Goal: Information Seeking & Learning: Check status

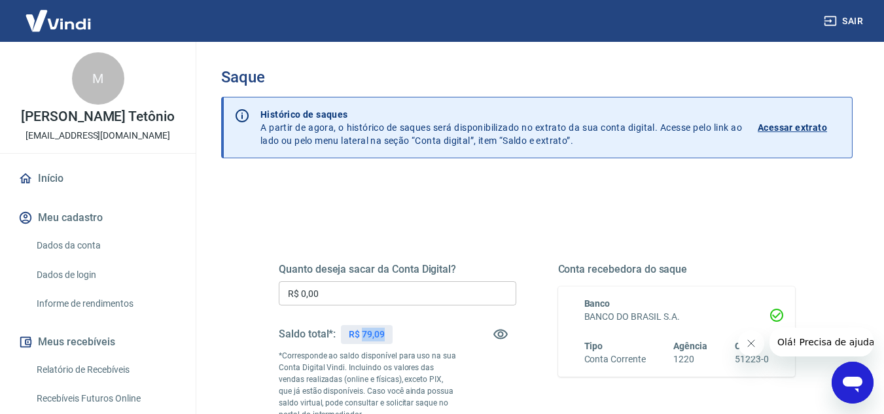
drag, startPoint x: 361, startPoint y: 336, endPoint x: 383, endPoint y: 334, distance: 21.7
click at [383, 334] on p "R$ 79,09" at bounding box center [367, 335] width 36 height 14
copy p "79,09"
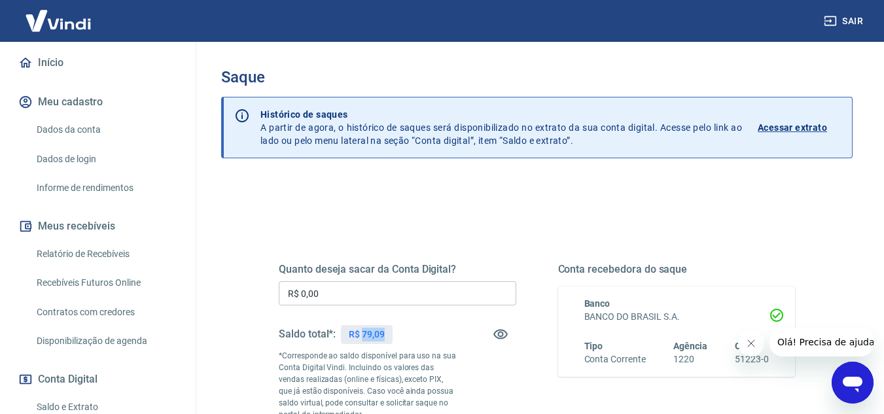
scroll to position [131, 0]
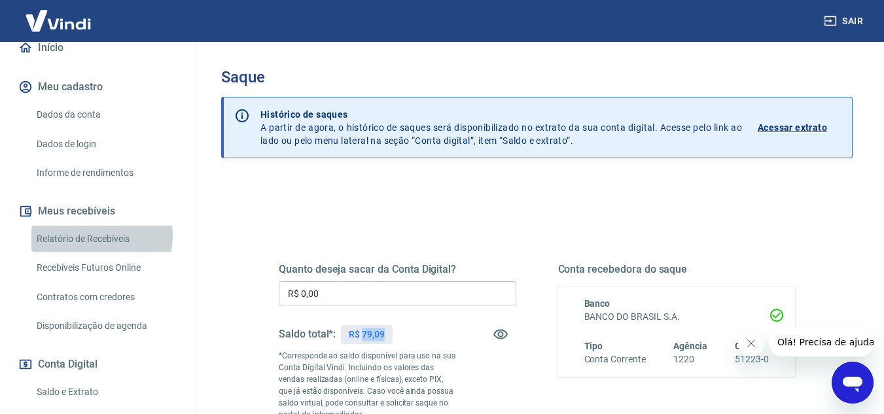
click at [99, 249] on link "Relatório de Recebíveis" at bounding box center [105, 239] width 148 height 27
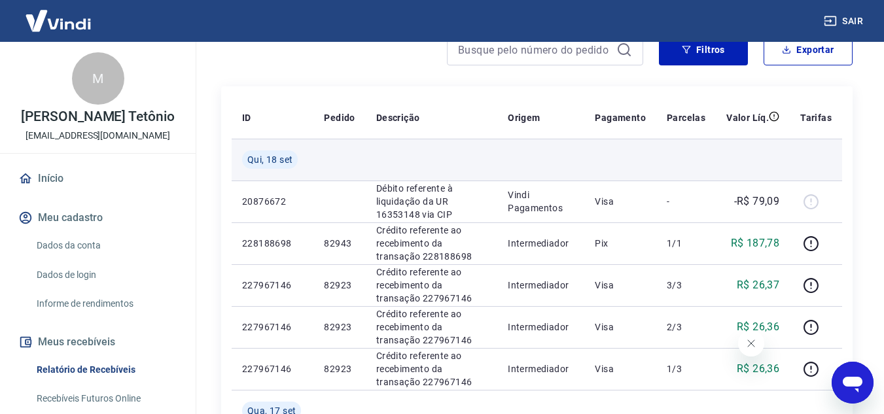
scroll to position [262, 0]
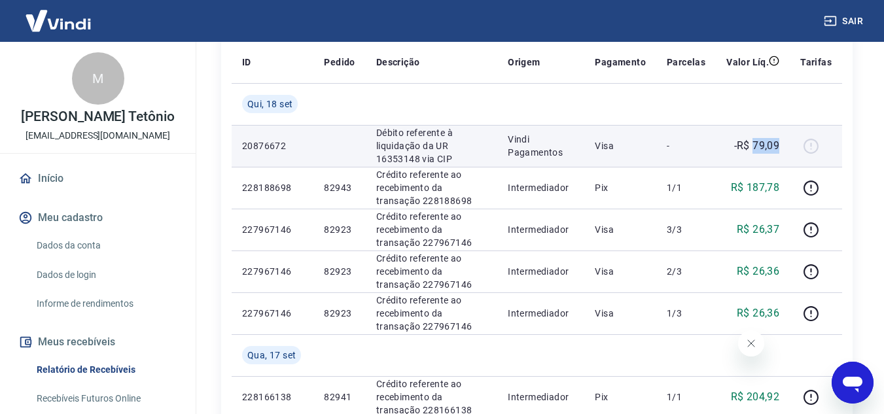
drag, startPoint x: 785, startPoint y: 145, endPoint x: 753, endPoint y: 156, distance: 33.9
click at [753, 156] on td "-R$ 79,09" at bounding box center [752, 146] width 74 height 42
copy p "79,09"
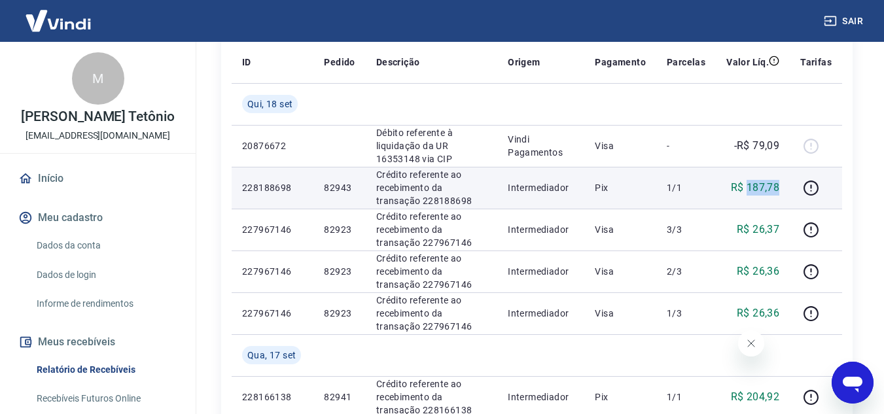
drag, startPoint x: 748, startPoint y: 185, endPoint x: 777, endPoint y: 185, distance: 28.8
click at [777, 185] on p "R$ 187,78" at bounding box center [755, 188] width 49 height 16
copy p "187,78"
